Goal: Answer question/provide support: Answer question/provide support

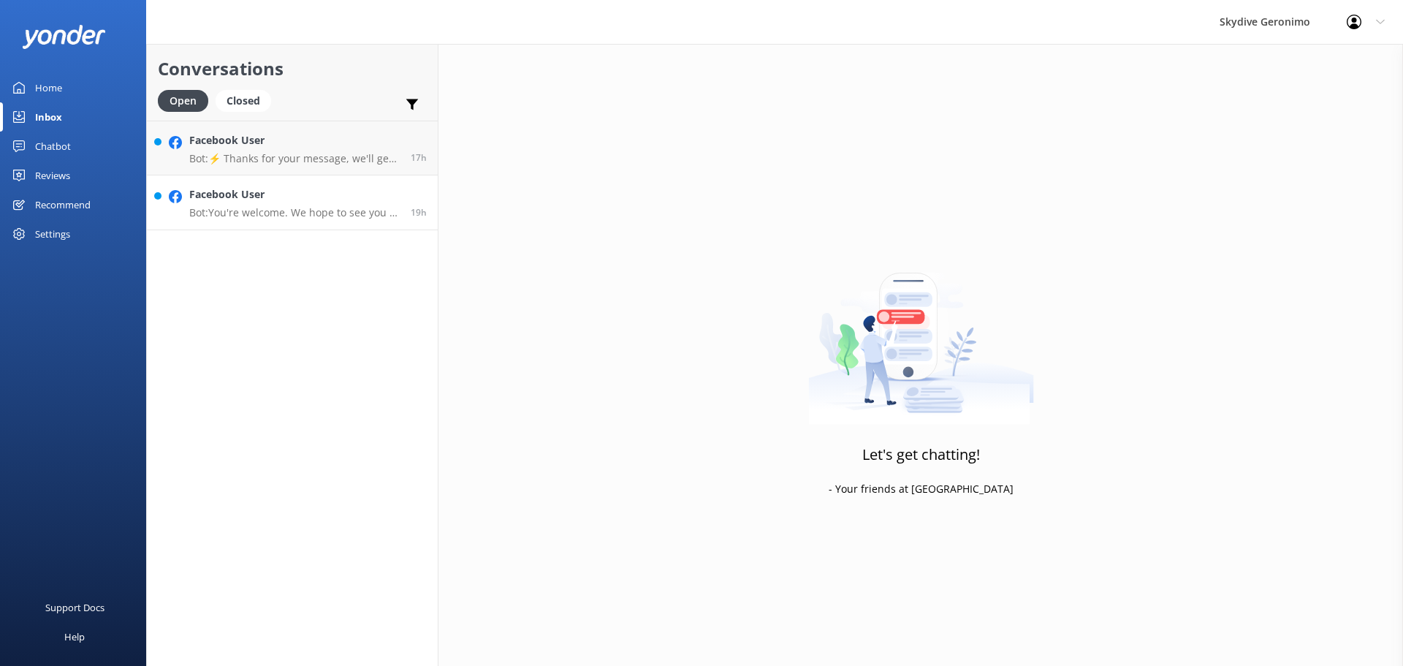
click at [338, 195] on h4 "Facebook User" at bounding box center [294, 194] width 210 height 16
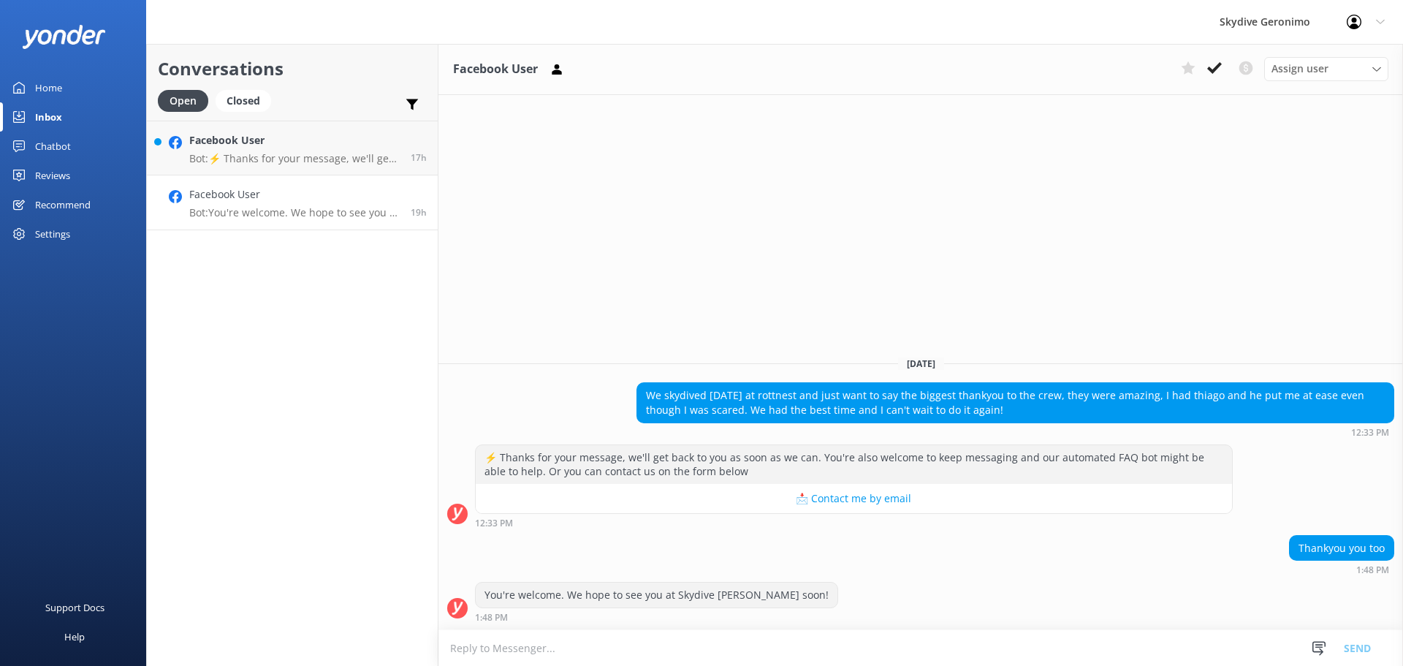
click at [252, 221] on link "Facebook User Bot: You're welcome. We hope to see you at Skydive Geronimo soon!…" at bounding box center [292, 202] width 291 height 55
click at [275, 200] on h4 "Facebook User" at bounding box center [294, 194] width 210 height 16
click at [60, 80] on div "Home" at bounding box center [48, 87] width 27 height 29
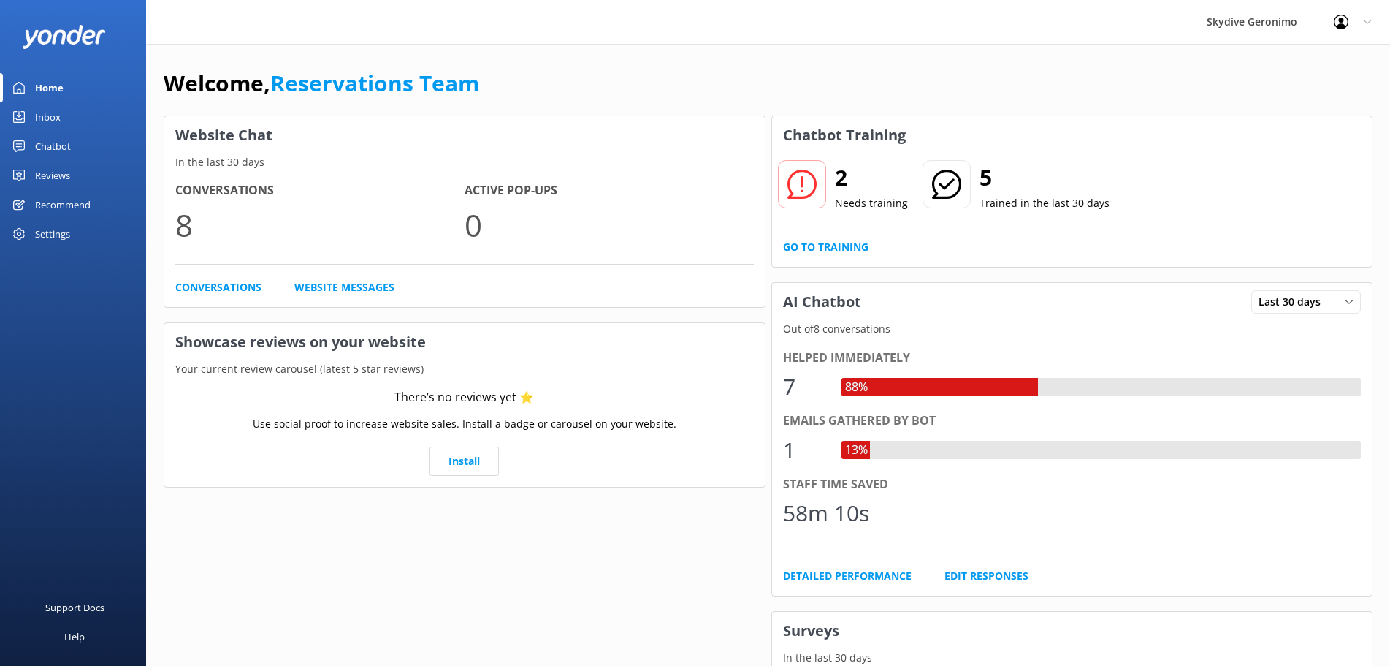
click at [45, 115] on div "Inbox" at bounding box center [48, 116] width 26 height 29
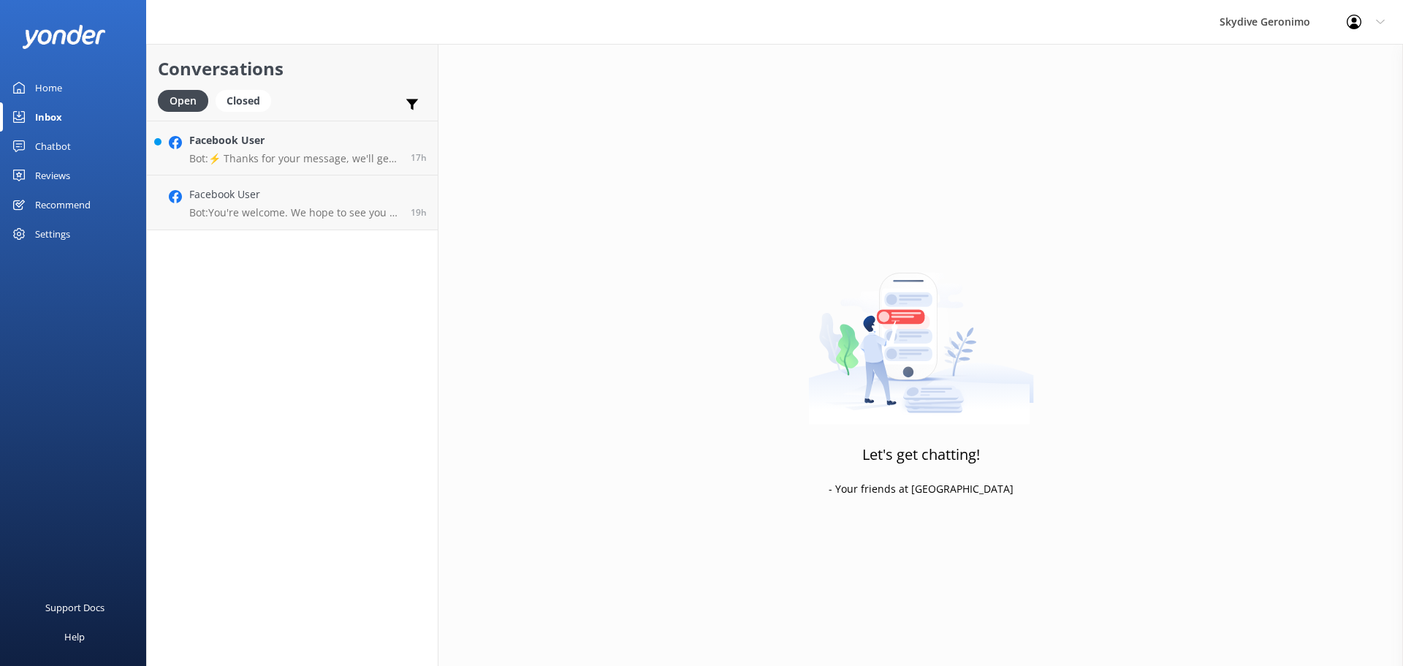
click at [50, 85] on div "Home" at bounding box center [48, 87] width 27 height 29
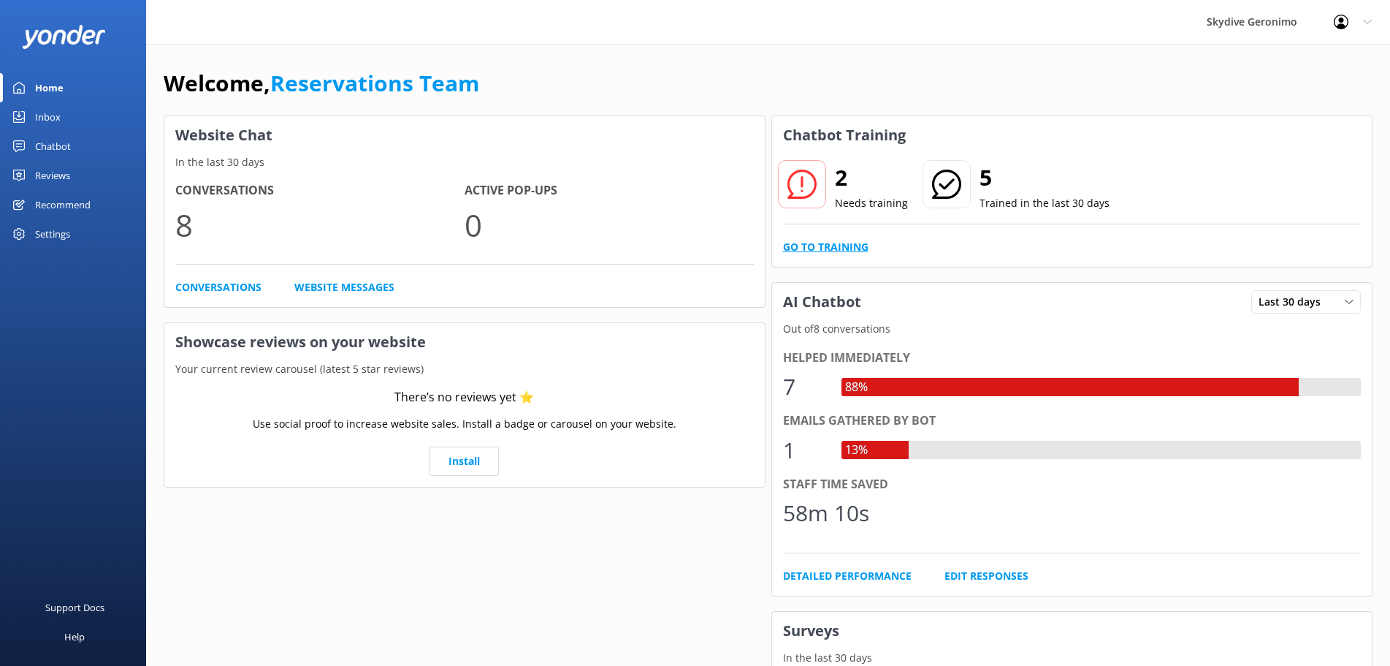
click at [840, 246] on link "Go to Training" at bounding box center [825, 247] width 85 height 16
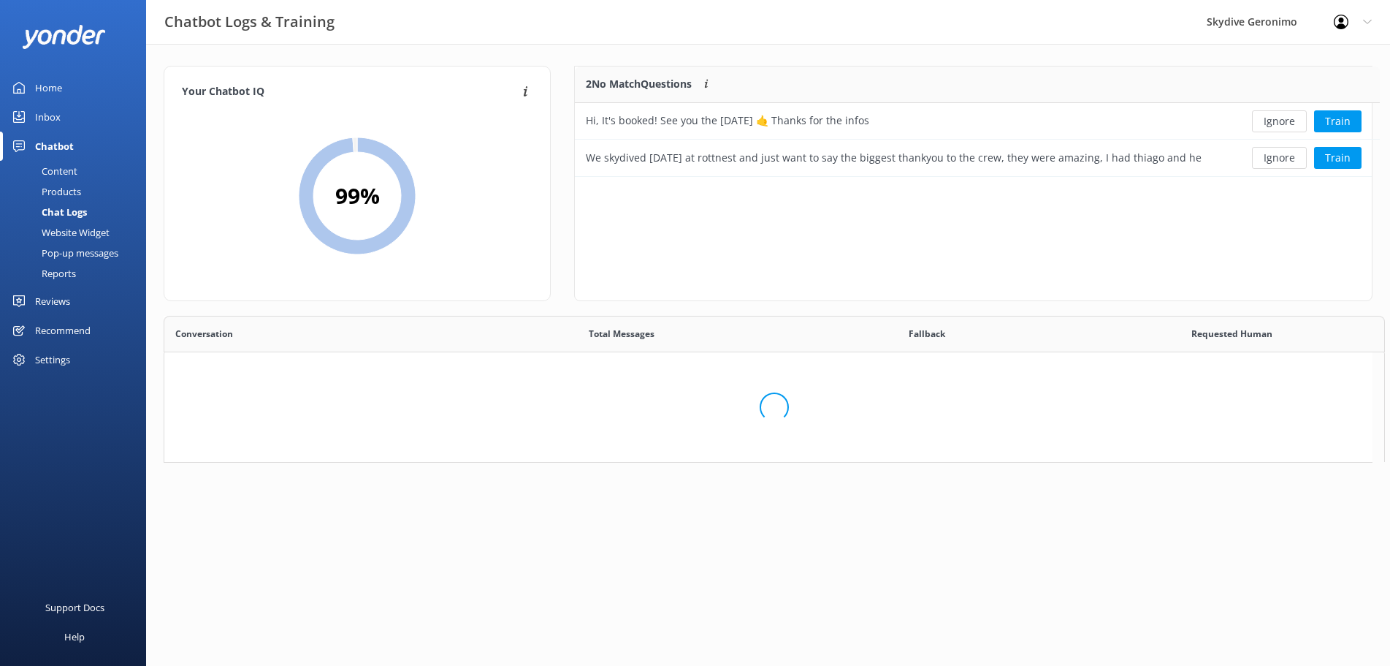
scroll to position [405, 1197]
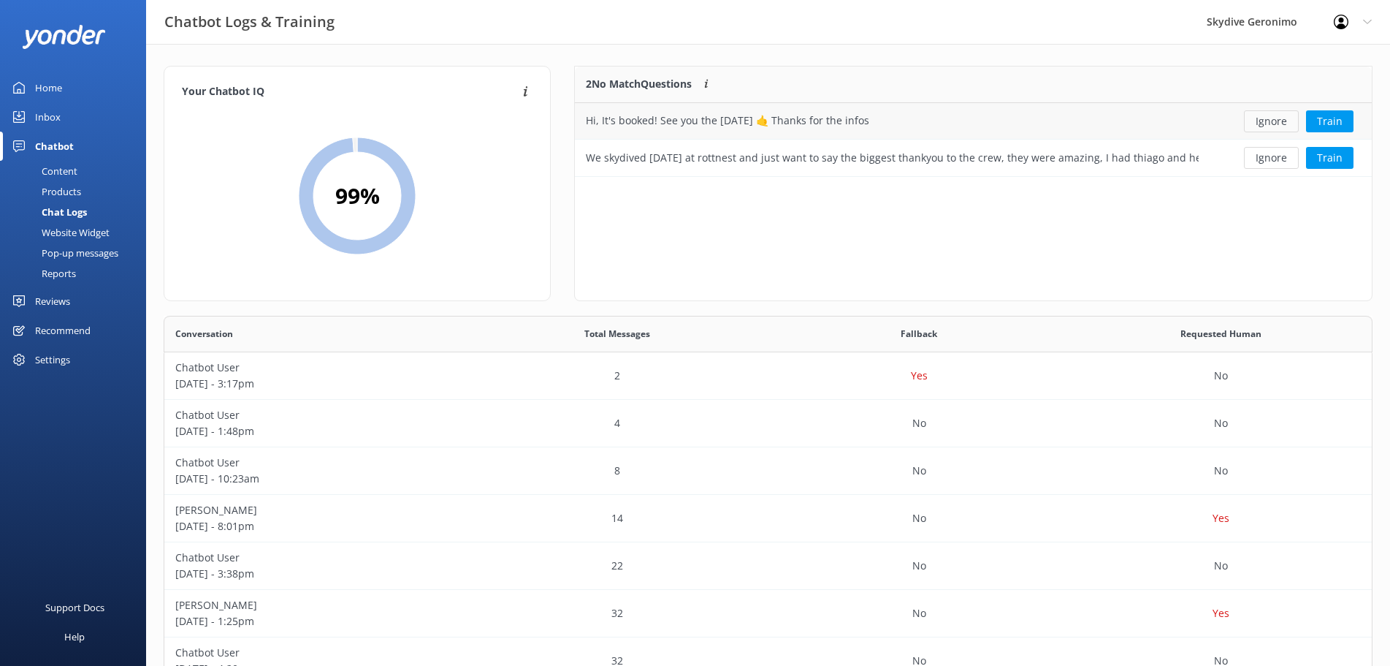
click at [1260, 123] on button "Ignore" at bounding box center [1271, 121] width 55 height 22
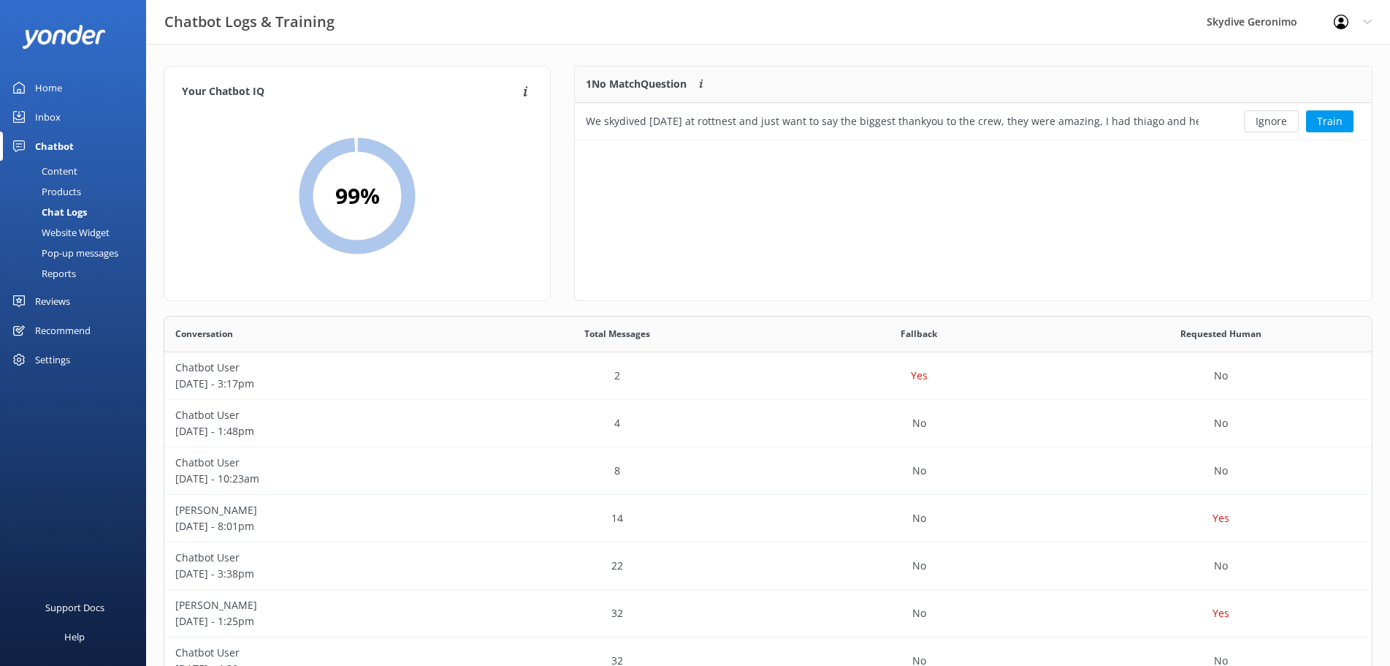
scroll to position [61, 784]
